Goal: Task Accomplishment & Management: Complete application form

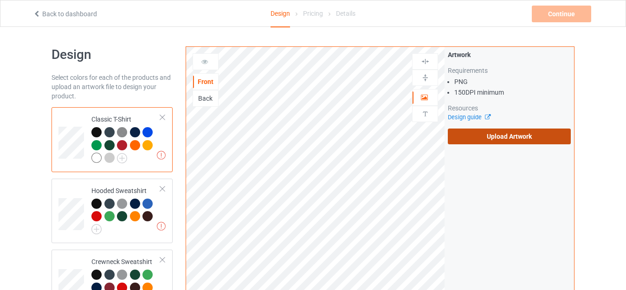
click at [460, 133] on label "Upload Artwork" at bounding box center [509, 137] width 123 height 16
click at [0, 0] on input "Upload Artwork" at bounding box center [0, 0] width 0 height 0
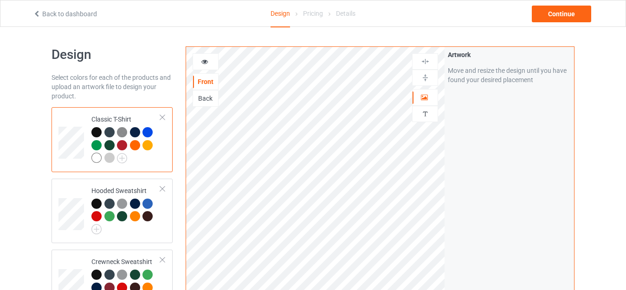
click at [423, 80] on img at bounding box center [425, 77] width 9 height 9
click at [425, 79] on img at bounding box center [425, 77] width 9 height 9
click at [427, 62] on img at bounding box center [425, 61] width 9 height 9
click at [428, 79] on img at bounding box center [425, 77] width 9 height 9
click at [427, 61] on img at bounding box center [425, 61] width 9 height 9
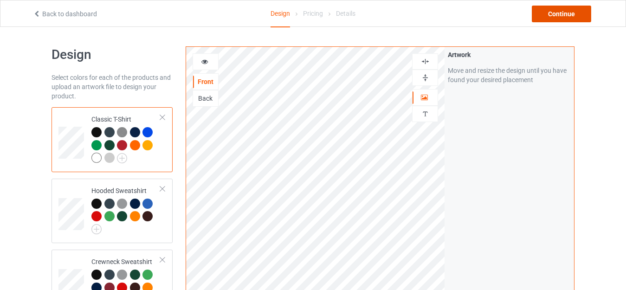
click at [561, 14] on div "Continue" at bounding box center [561, 14] width 59 height 17
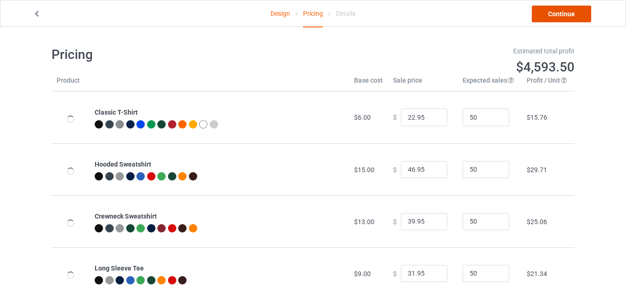
click at [562, 13] on link "Continue" at bounding box center [561, 14] width 59 height 17
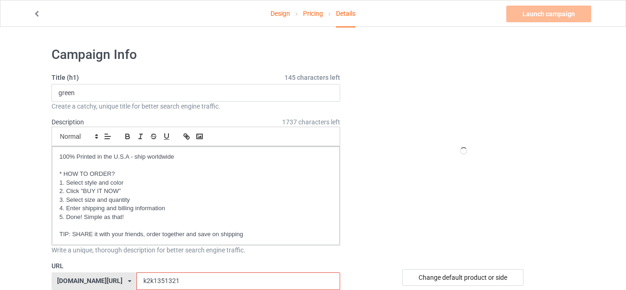
click at [137, 273] on input "k2k1351321" at bounding box center [238, 282] width 203 height 18
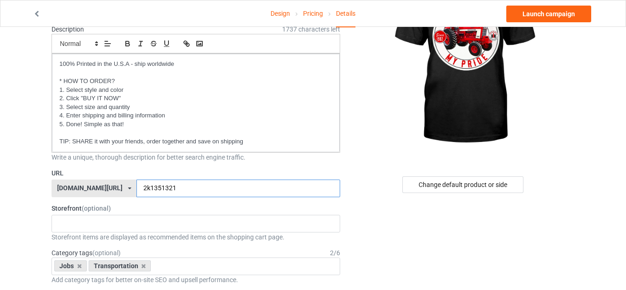
scroll to position [46, 0]
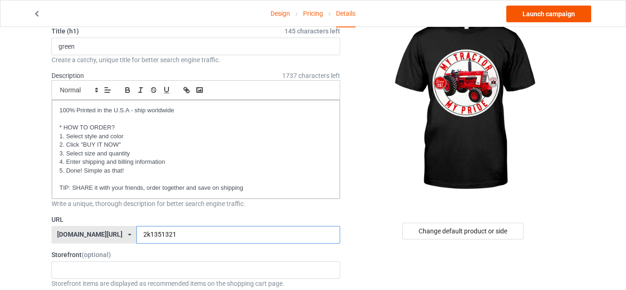
type input "2k1351321"
click at [532, 17] on link "Launch campaign" at bounding box center [549, 14] width 85 height 17
